Goal: Information Seeking & Learning: Check status

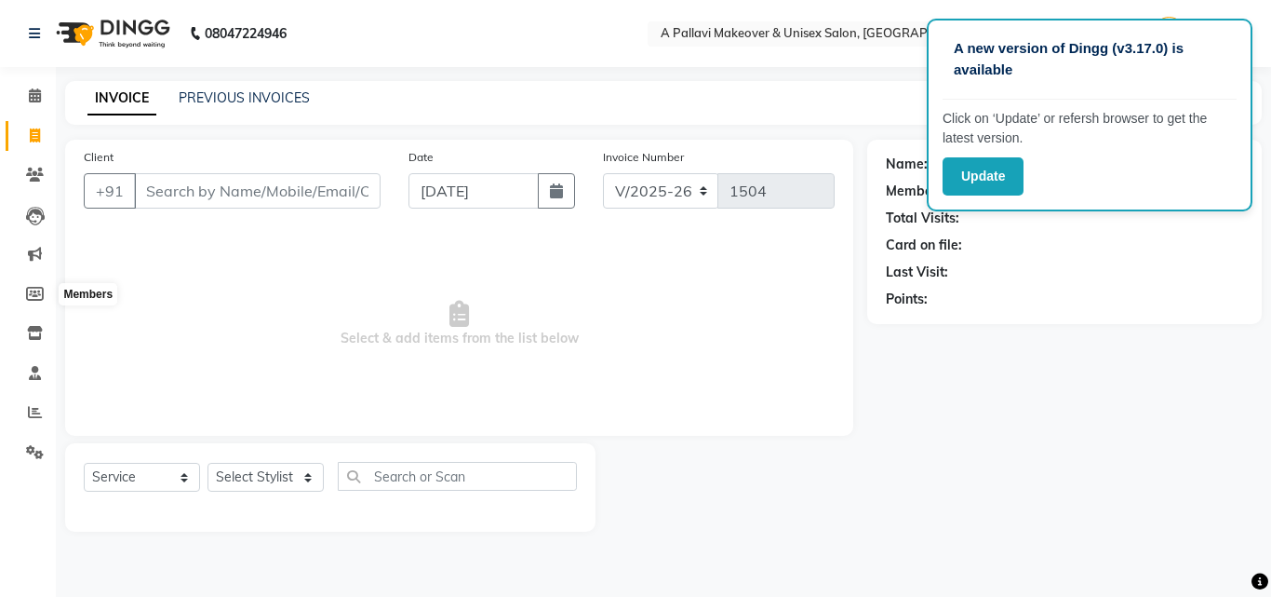
select select "3573"
select select "service"
click at [33, 417] on icon at bounding box center [35, 412] width 14 height 14
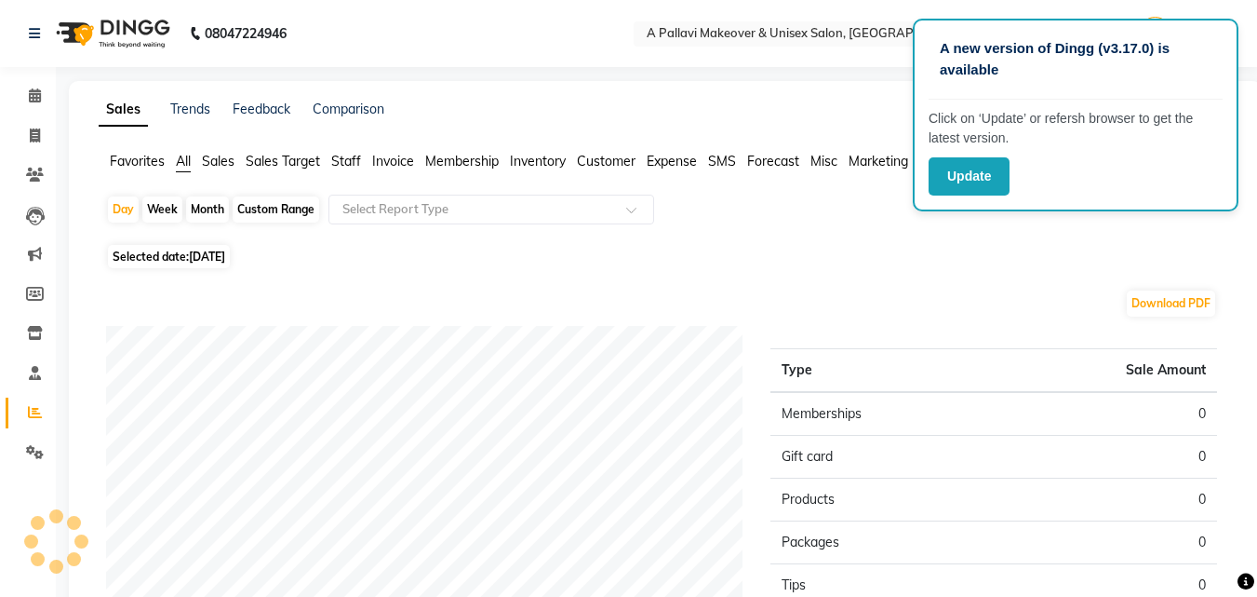
click at [339, 157] on span "Staff" at bounding box center [346, 161] width 30 height 17
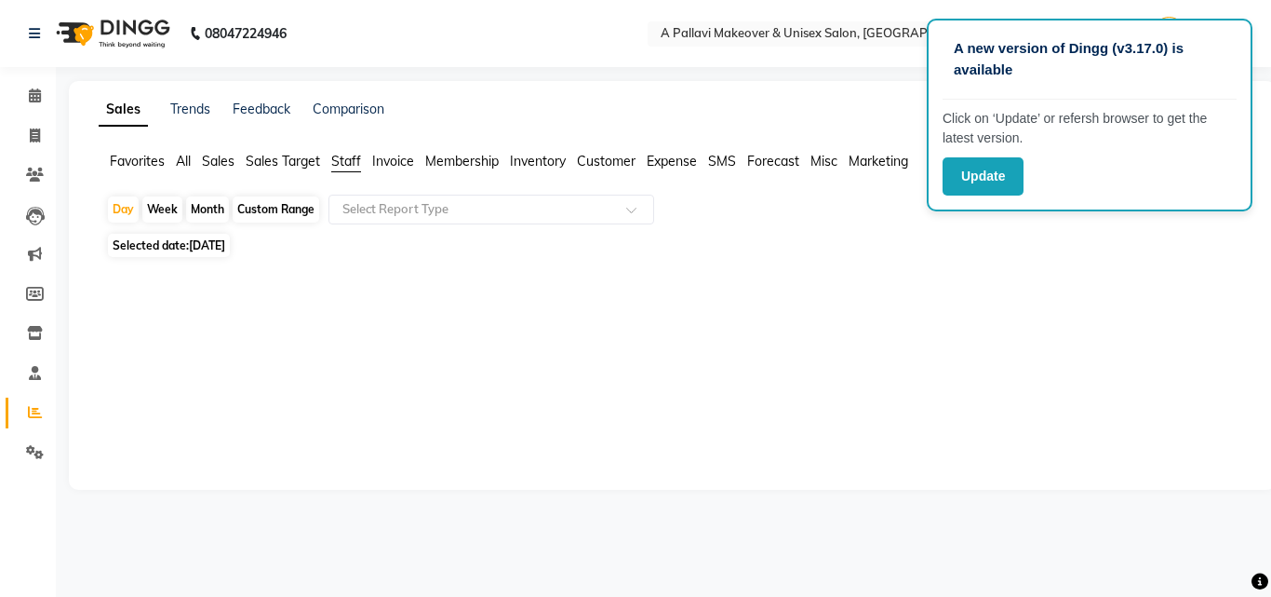
click at [220, 209] on div "Month" at bounding box center [207, 209] width 43 height 26
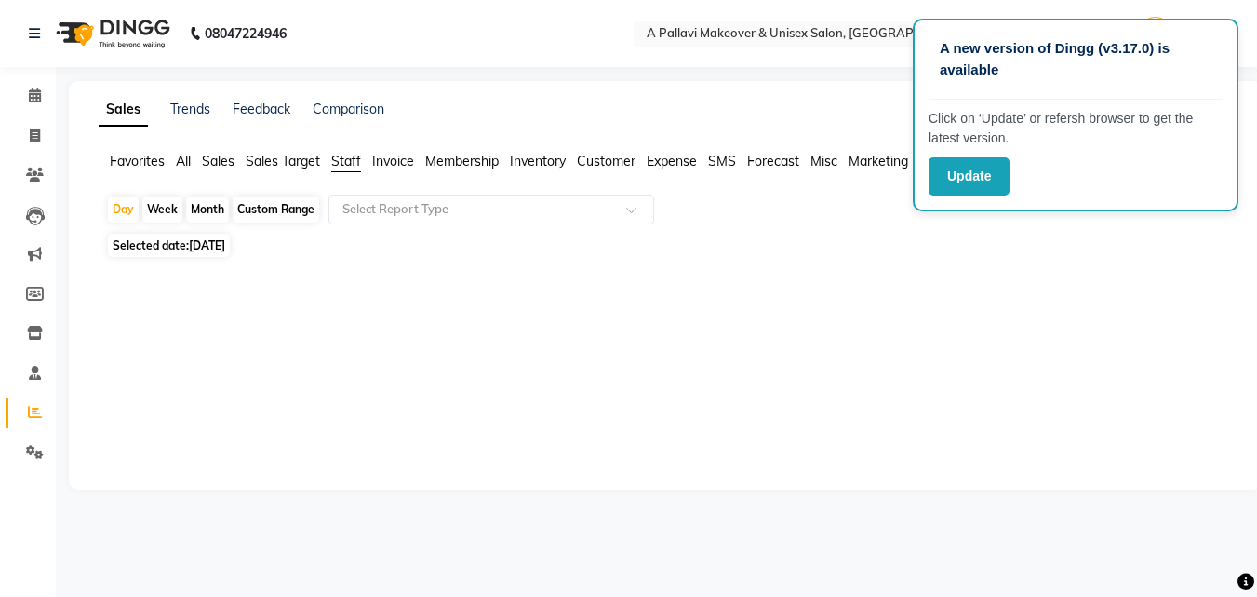
select select "9"
select select "2025"
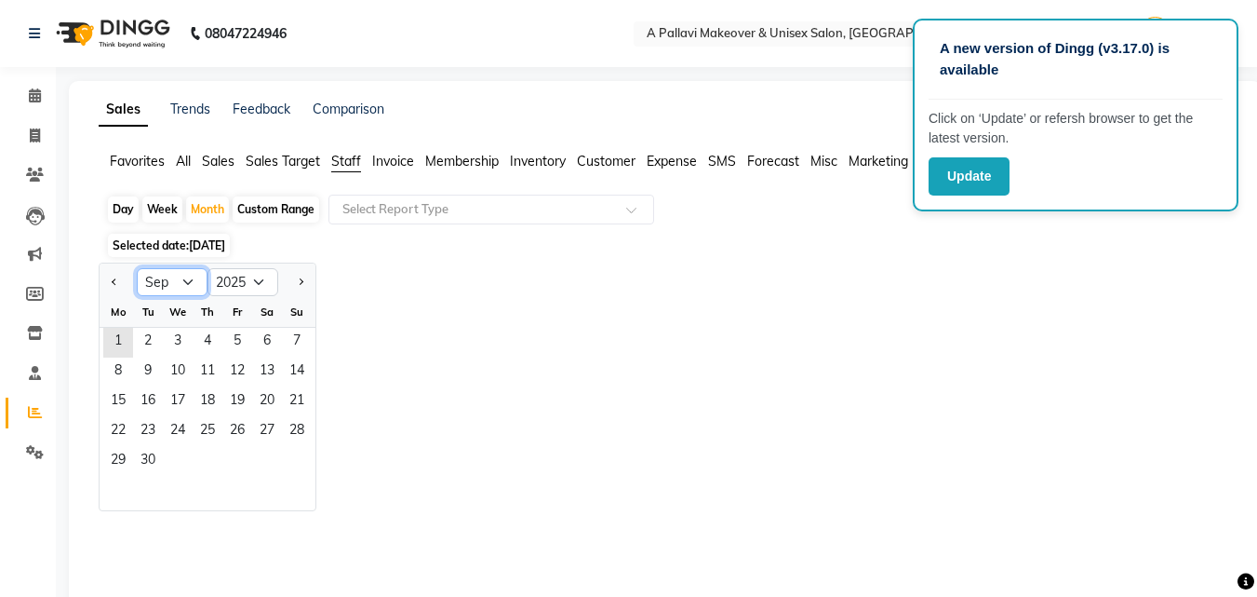
click at [153, 287] on select "Jan Feb Mar Apr May Jun [DATE] Aug Sep Oct Nov Dec" at bounding box center [172, 282] width 71 height 28
select select "8"
click at [137, 268] on select "Jan Feb Mar Apr May Jun [DATE] Aug Sep Oct Nov Dec" at bounding box center [172, 282] width 71 height 28
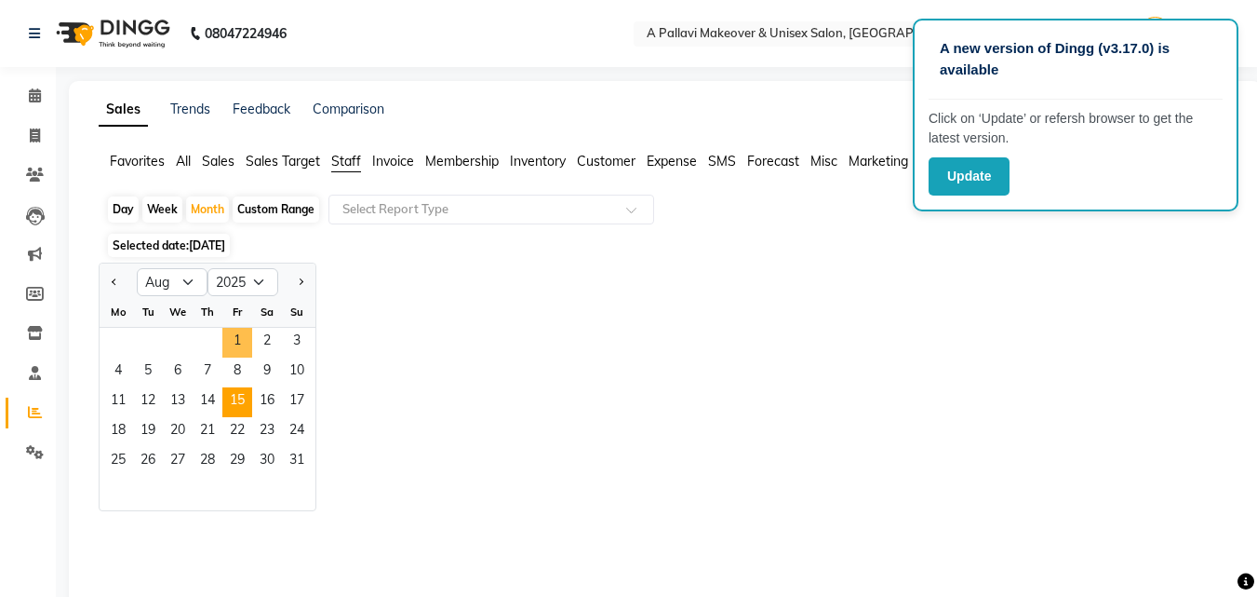
drag, startPoint x: 239, startPoint y: 350, endPoint x: 245, endPoint y: 403, distance: 53.3
click at [239, 362] on ngb-datepicker-month "Mo Tu We Th Fr Sa Su 1 2 3 4 5 6 7 8 9 10 11 12 13 14 15 16 17 18 19 20 21 22 2…" at bounding box center [208, 403] width 216 height 213
click at [285, 462] on span "31" at bounding box center [297, 462] width 30 height 30
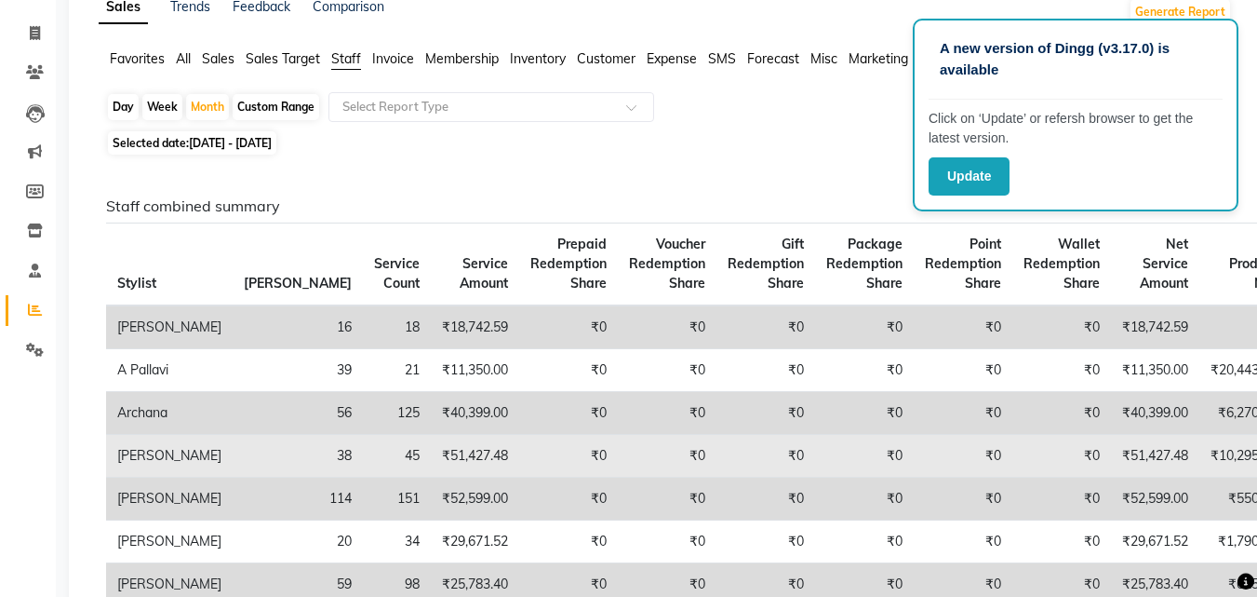
scroll to position [93, 0]
